Goal: Navigation & Orientation: Find specific page/section

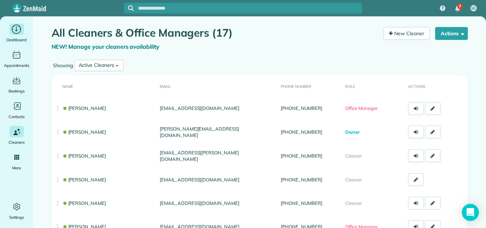
click at [13, 32] on icon "Main" at bounding box center [16, 29] width 9 height 9
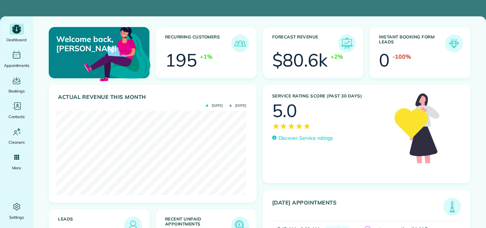
scroll to position [84, 190]
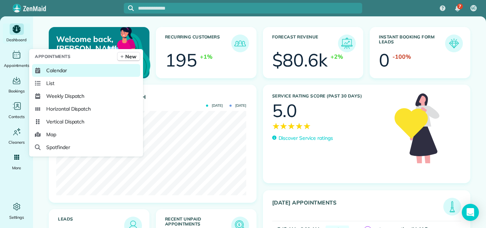
click at [53, 70] on span "Calendar" at bounding box center [56, 70] width 21 height 7
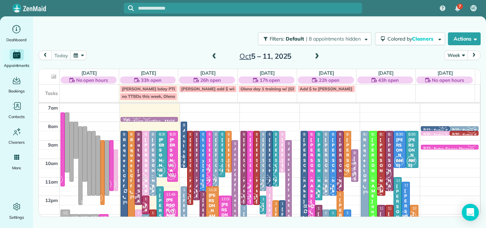
click at [450, 55] on button "Week" at bounding box center [456, 56] width 23 height 10
click at [453, 69] on link "Day" at bounding box center [473, 72] width 56 height 14
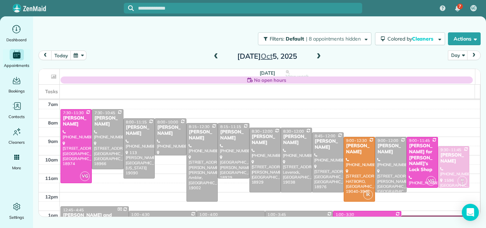
click at [319, 58] on span at bounding box center [319, 56] width 8 height 6
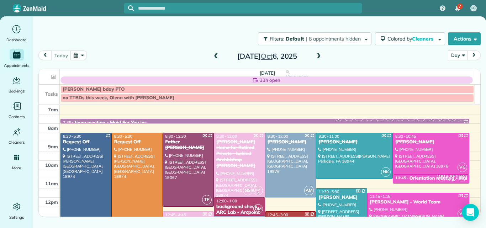
click at [318, 56] on span at bounding box center [319, 56] width 8 height 6
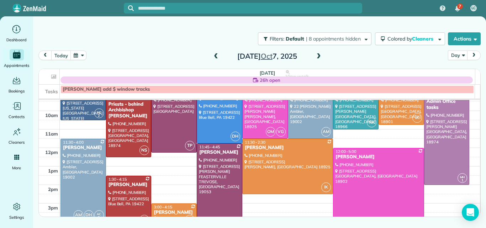
scroll to position [34, 0]
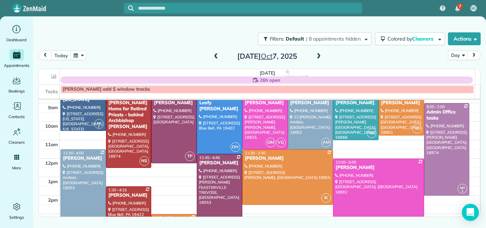
click at [85, 183] on div at bounding box center [83, 191] width 45 height 83
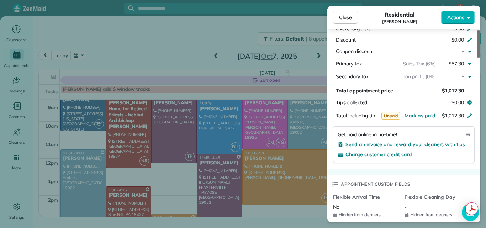
scroll to position [432, 0]
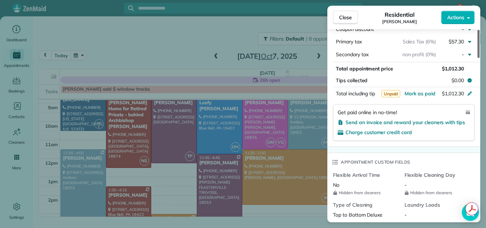
drag, startPoint x: 479, startPoint y: 44, endPoint x: 483, endPoint y: 107, distance: 62.8
click at [480, 58] on div at bounding box center [479, 44] width 2 height 28
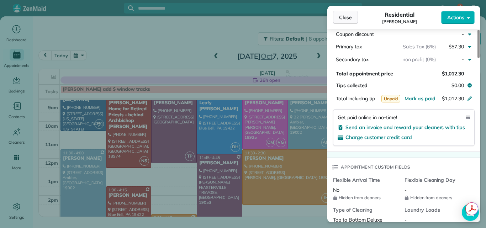
click at [347, 17] on span "Close" at bounding box center [345, 17] width 13 height 7
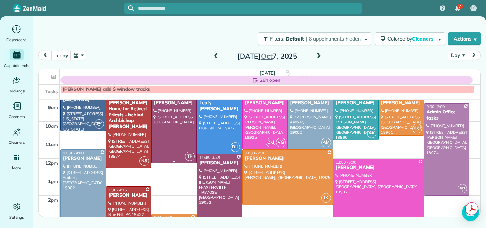
click at [170, 121] on div at bounding box center [174, 128] width 45 height 69
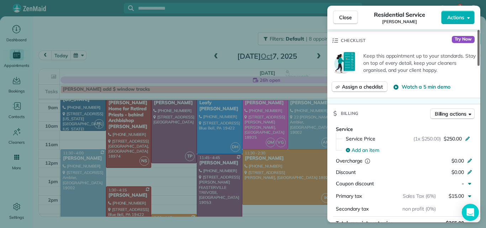
scroll to position [209, 0]
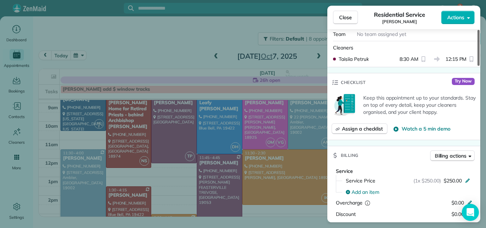
drag, startPoint x: 478, startPoint y: 42, endPoint x: 479, endPoint y: 81, distance: 38.8
click at [479, 66] on div at bounding box center [479, 48] width 2 height 36
click at [343, 17] on span "Close" at bounding box center [345, 17] width 13 height 7
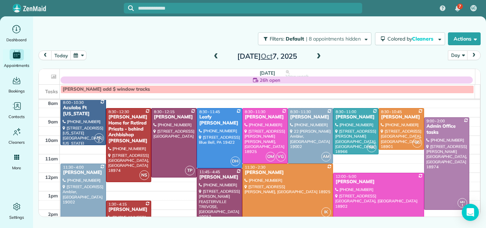
scroll to position [5, 0]
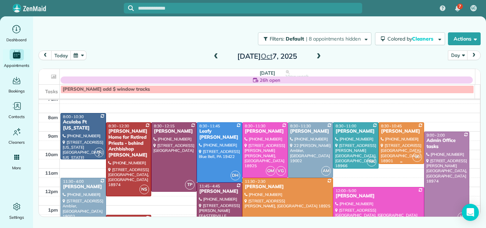
click at [400, 146] on div at bounding box center [401, 143] width 45 height 41
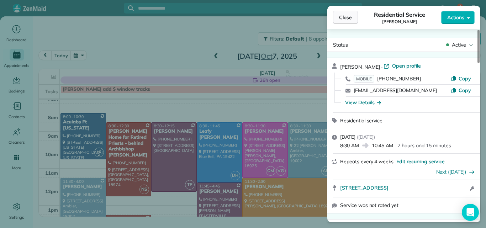
click at [349, 15] on span "Close" at bounding box center [345, 17] width 13 height 7
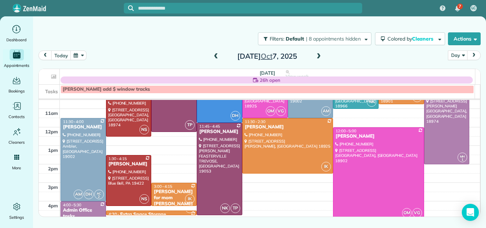
scroll to position [63, 0]
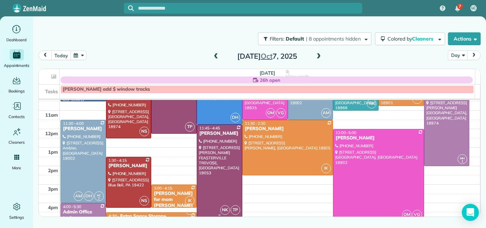
click at [227, 169] on div at bounding box center [219, 171] width 45 height 92
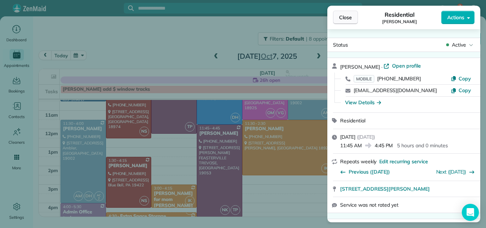
click at [344, 17] on span "Close" at bounding box center [345, 17] width 13 height 7
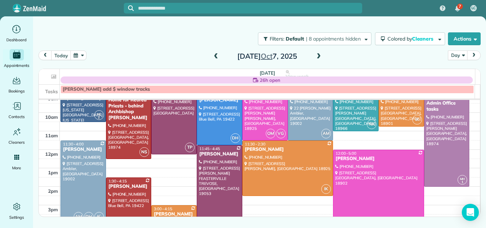
scroll to position [44, 0]
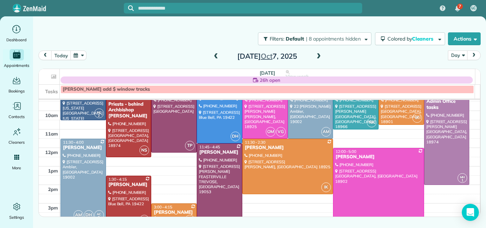
click at [224, 171] on div at bounding box center [219, 190] width 45 height 92
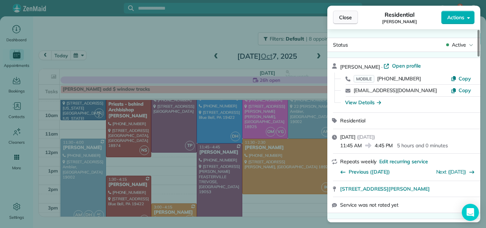
click at [345, 19] on span "Close" at bounding box center [345, 17] width 13 height 7
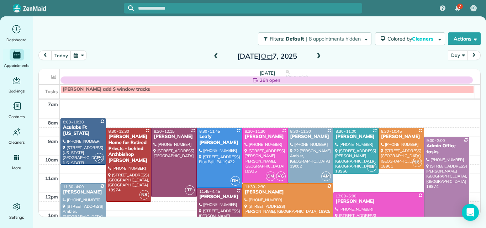
click at [318, 56] on span at bounding box center [319, 56] width 8 height 6
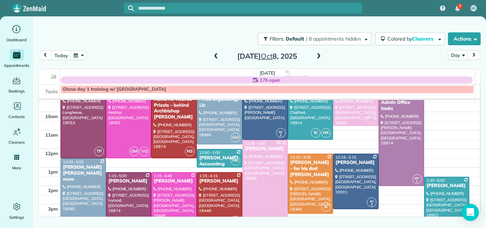
scroll to position [56, 0]
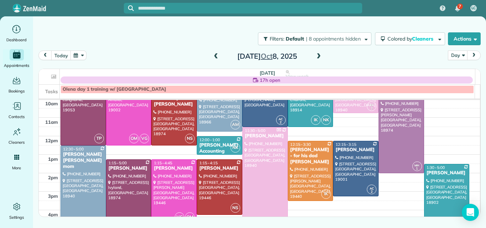
drag, startPoint x: 483, startPoint y: 150, endPoint x: 481, endPoint y: 116, distance: 33.9
click at [481, 116] on div "Filters: Default | 8 appointments hidden Colored by Cleaners Color by Cleaner C…" at bounding box center [259, 104] width 453 height 177
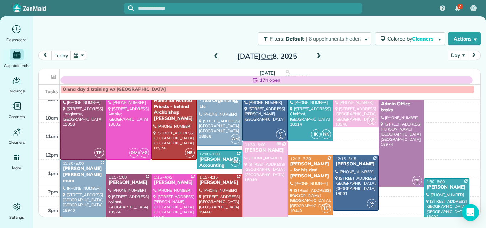
scroll to position [23, 0]
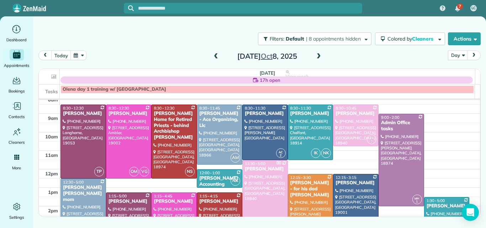
click at [215, 56] on span at bounding box center [216, 56] width 8 height 6
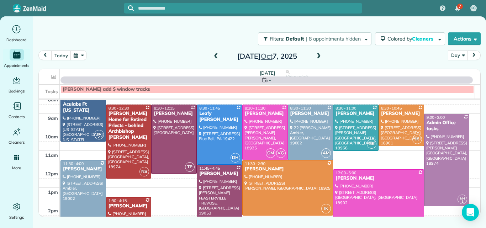
scroll to position [0, 0]
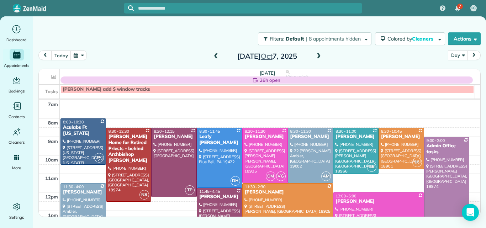
click at [215, 56] on span at bounding box center [216, 56] width 8 height 6
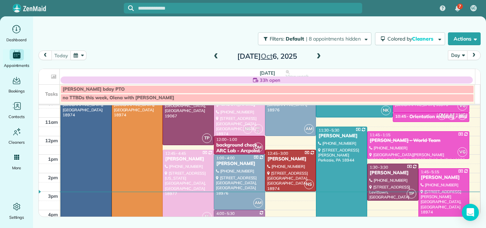
scroll to position [45, 0]
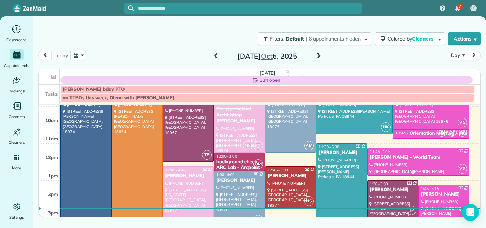
click at [317, 56] on span at bounding box center [319, 56] width 8 height 6
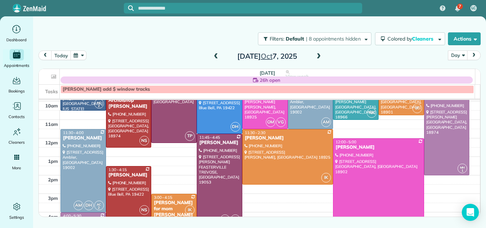
scroll to position [8, 0]
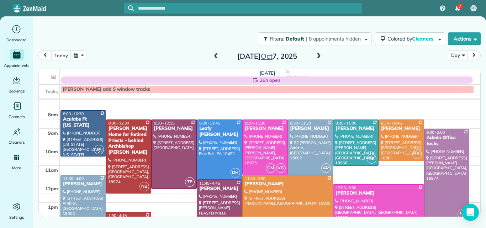
click at [217, 57] on span at bounding box center [216, 56] width 8 height 6
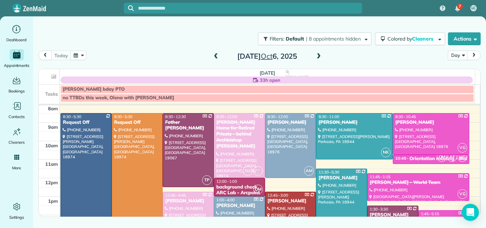
scroll to position [9, 0]
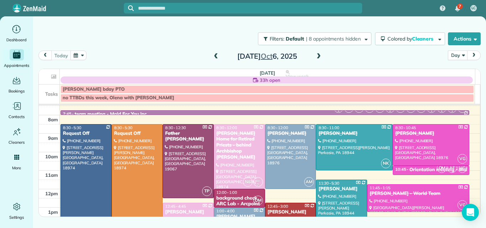
click at [318, 59] on span at bounding box center [319, 56] width 8 height 6
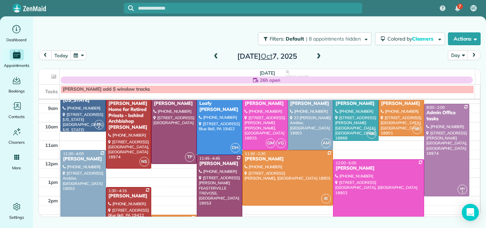
scroll to position [21, 0]
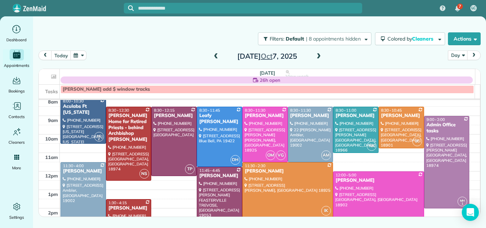
click at [215, 56] on span at bounding box center [216, 56] width 8 height 6
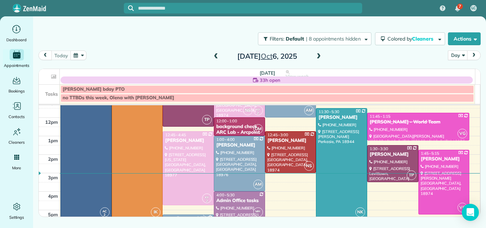
scroll to position [87, 0]
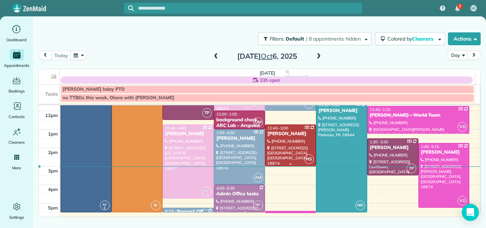
click at [290, 150] on div at bounding box center [291, 145] width 51 height 41
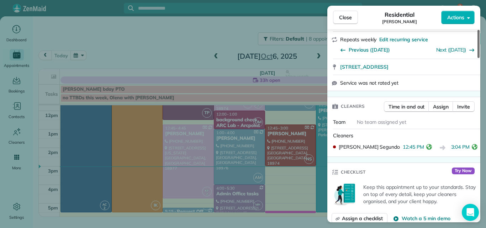
scroll to position [112, 0]
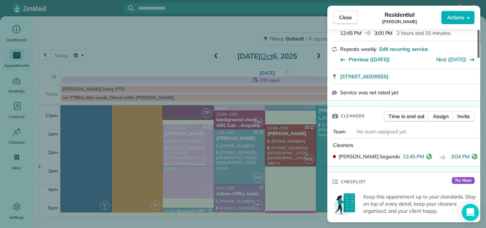
drag, startPoint x: 478, startPoint y: 47, endPoint x: 476, endPoint y: 64, distance: 16.5
click at [478, 58] on div at bounding box center [479, 44] width 2 height 28
click at [342, 15] on span "Close" at bounding box center [345, 17] width 13 height 7
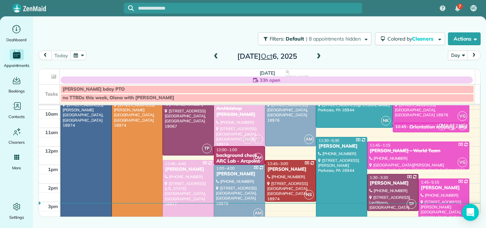
scroll to position [50, 0]
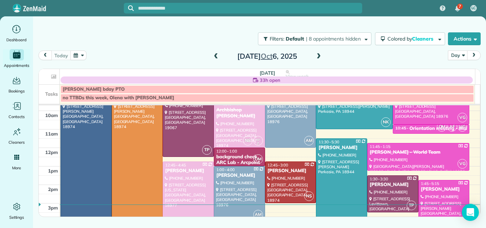
click at [320, 56] on span at bounding box center [319, 56] width 8 height 6
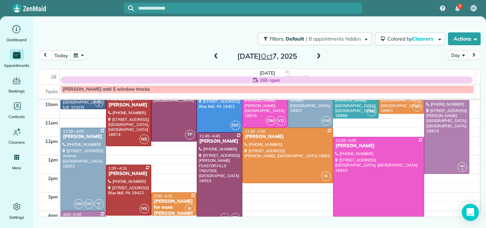
scroll to position [74, 0]
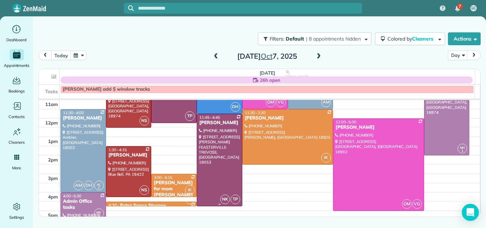
click at [215, 155] on div at bounding box center [219, 160] width 45 height 92
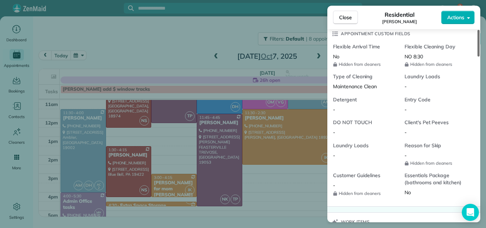
scroll to position [489, 0]
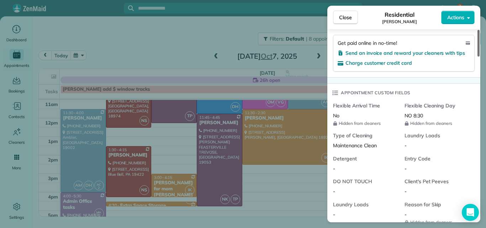
drag, startPoint x: 478, startPoint y: 48, endPoint x: 480, endPoint y: 116, distance: 67.6
click at [480, 57] on div at bounding box center [479, 43] width 2 height 27
click at [343, 16] on span "Close" at bounding box center [345, 17] width 13 height 7
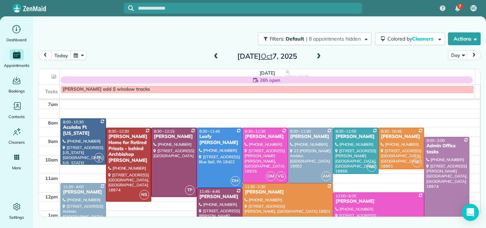
click at [319, 57] on span at bounding box center [319, 56] width 8 height 6
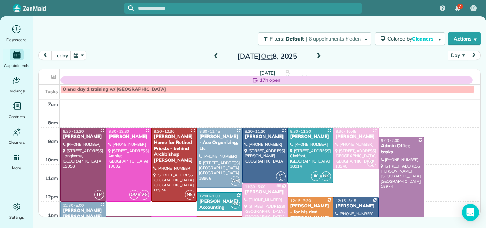
scroll to position [10, 0]
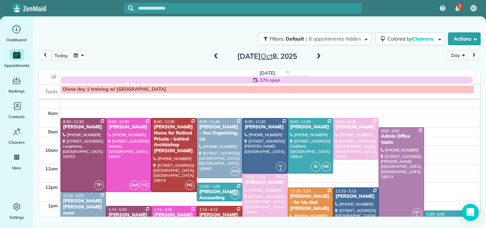
click at [217, 56] on span at bounding box center [216, 56] width 8 height 6
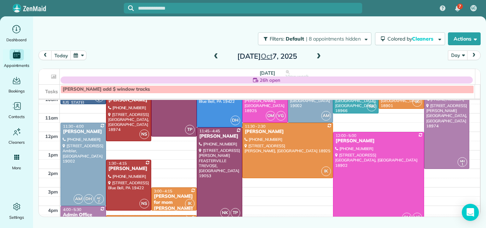
scroll to position [46, 0]
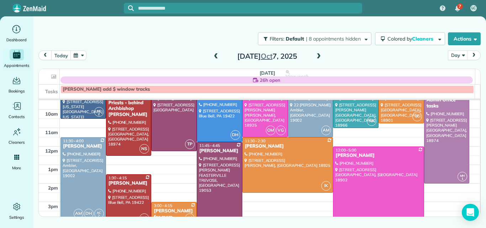
click at [318, 56] on span at bounding box center [319, 56] width 8 height 6
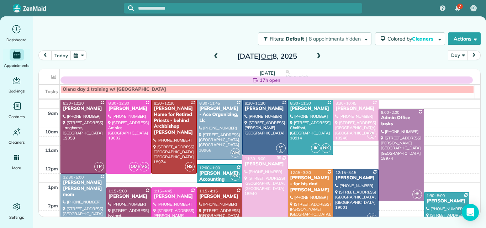
scroll to position [34, 0]
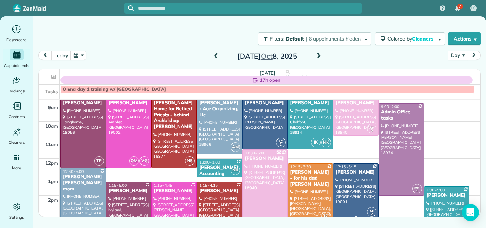
click at [341, 176] on div at bounding box center [355, 191] width 45 height 55
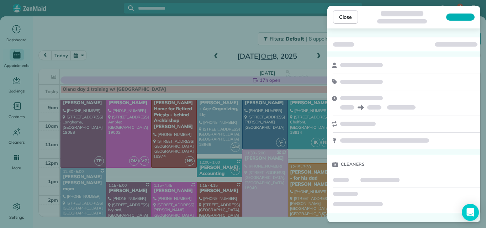
click at [341, 176] on div at bounding box center [403, 181] width 153 height 14
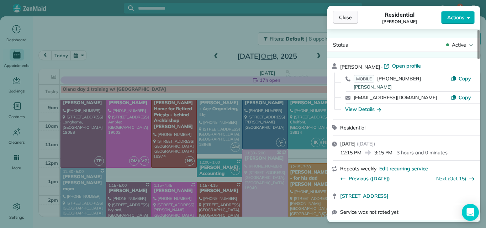
click at [348, 14] on span "Close" at bounding box center [345, 17] width 13 height 7
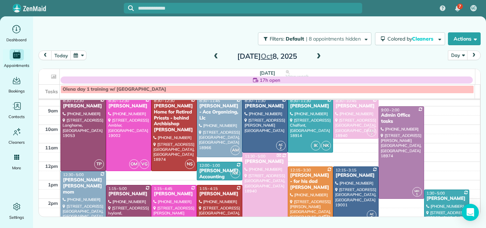
scroll to position [16, 0]
